Goal: Check status

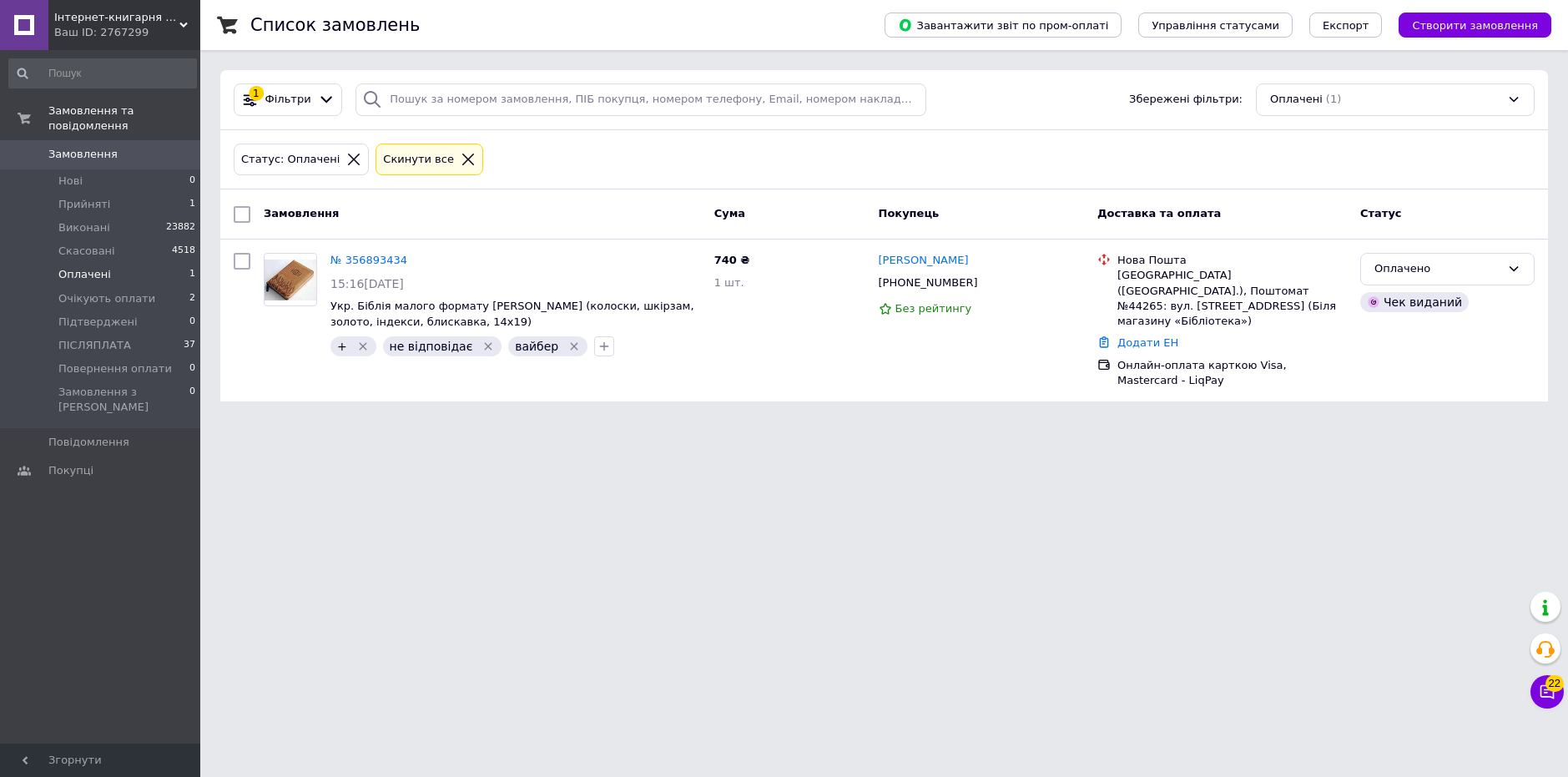
click at [129, 263] on li "Оплачені 1" at bounding box center [103, 275] width 206 height 23
click at [116, 292] on span "Очікують оплати" at bounding box center [107, 298] width 97 height 15
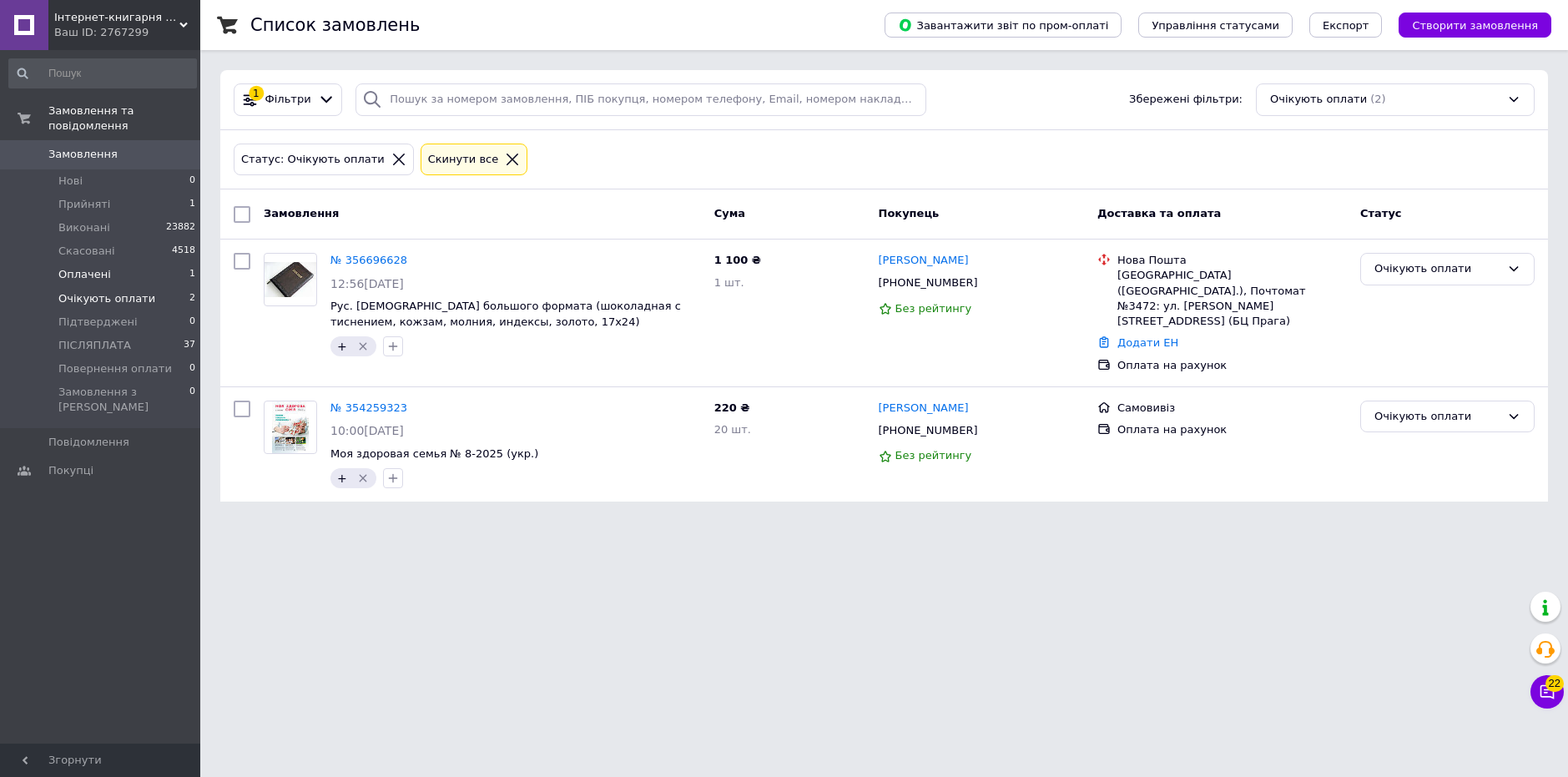
click at [111, 263] on li "Оплачені 1" at bounding box center [103, 275] width 206 height 23
